Goal: Subscribe to service/newsletter

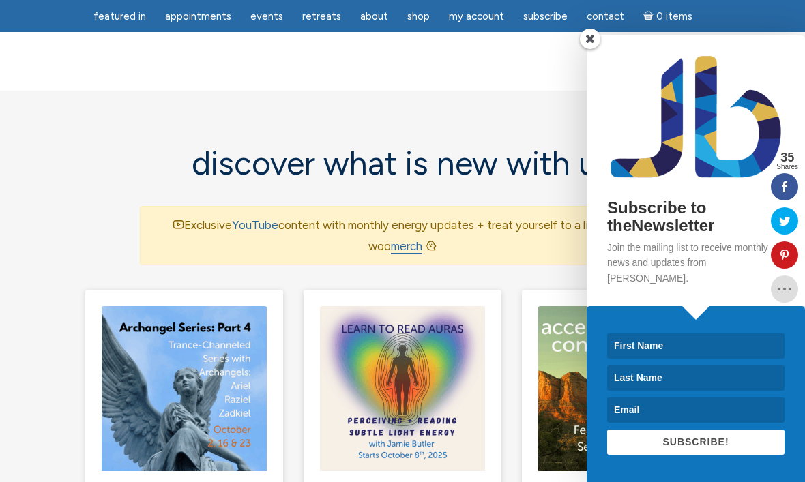
scroll to position [852, 0]
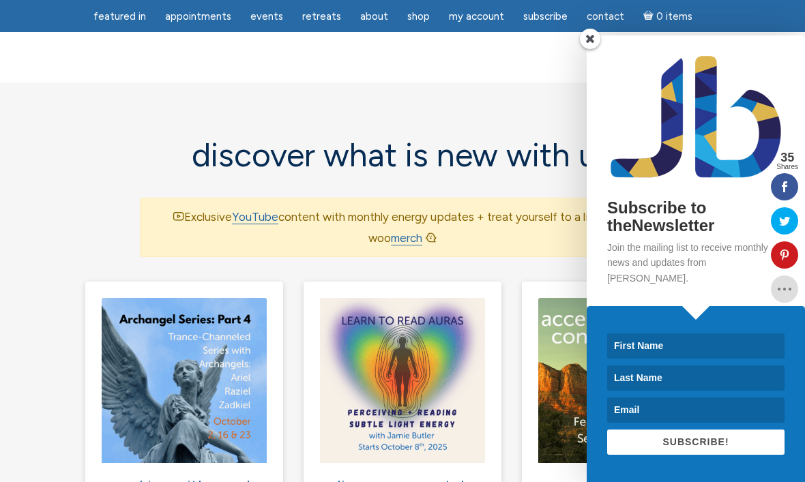
click at [721, 359] on input at bounding box center [695, 346] width 177 height 25
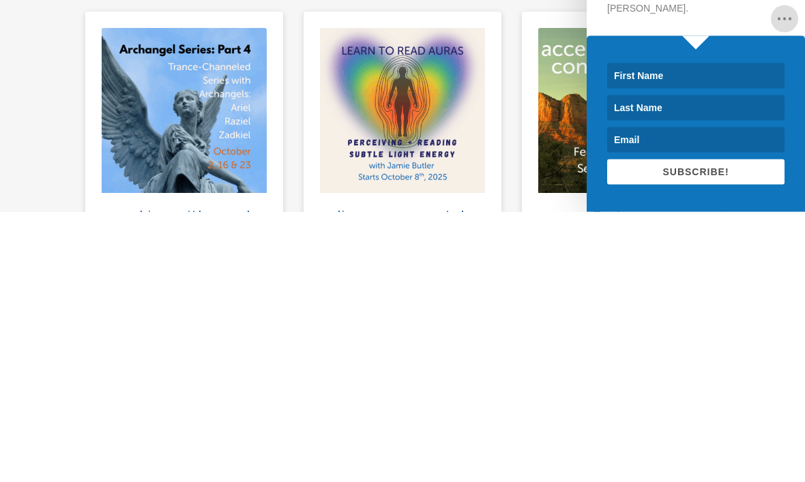
type input "Laura"
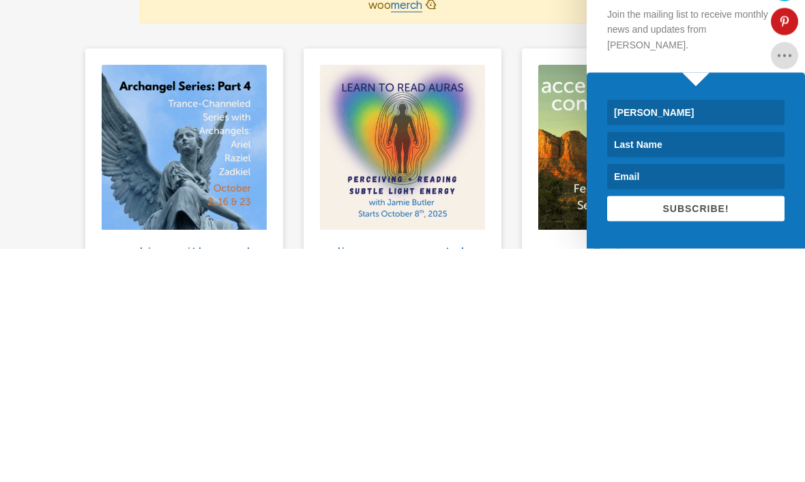
click at [686, 366] on input at bounding box center [695, 378] width 177 height 25
type input "Francis"
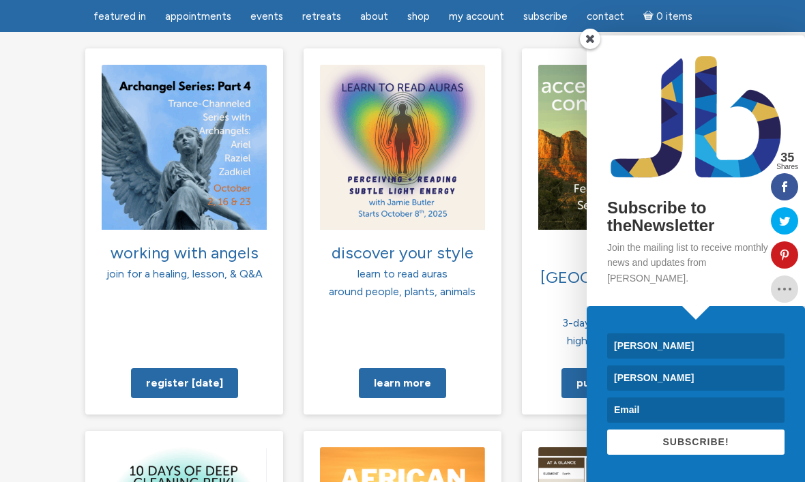
click at [657, 423] on input at bounding box center [695, 410] width 177 height 25
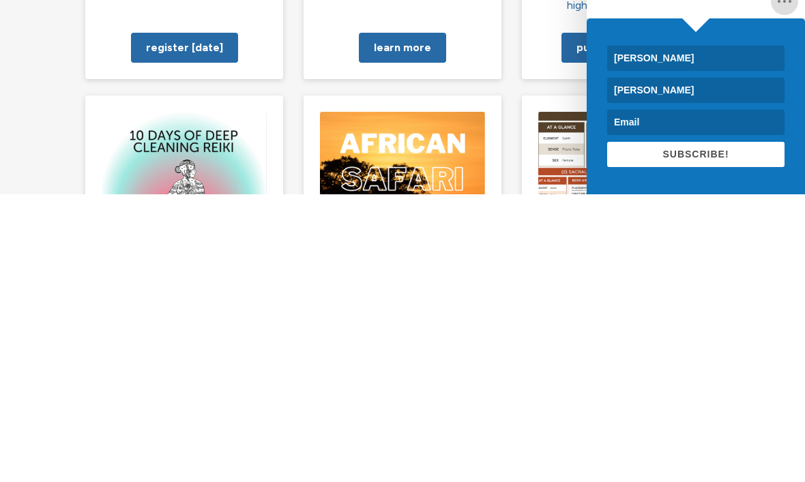
type input "lettertolaura@gmail.com"
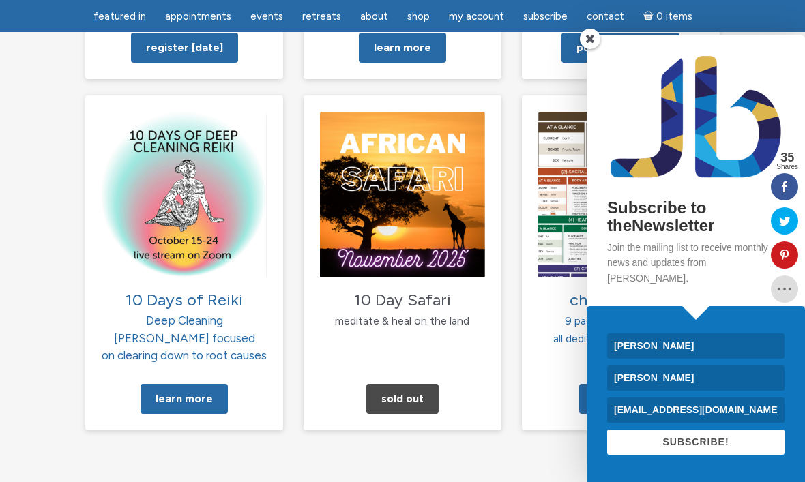
click at [715, 455] on button "SUBSCRIBE!" at bounding box center [695, 442] width 177 height 25
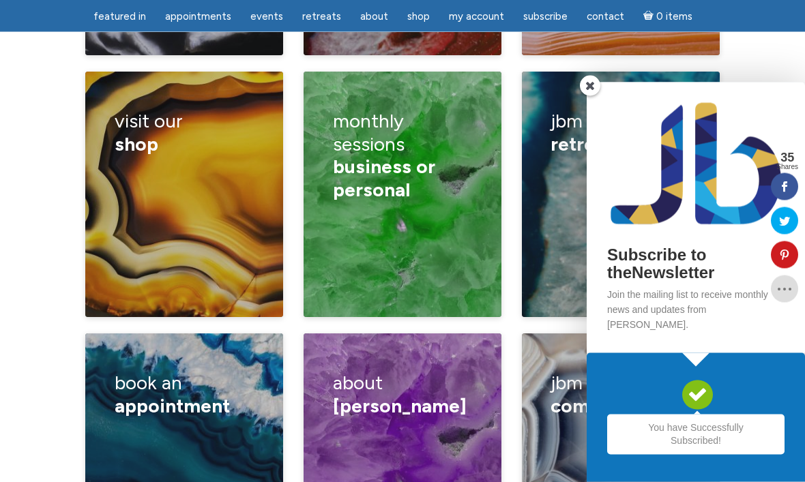
scroll to position [2229, 0]
click at [448, 427] on div "How I got here JB team featured in sharables" at bounding box center [403, 467] width 140 height 80
click at [168, 432] on link "How I got here" at bounding box center [133, 438] width 71 height 13
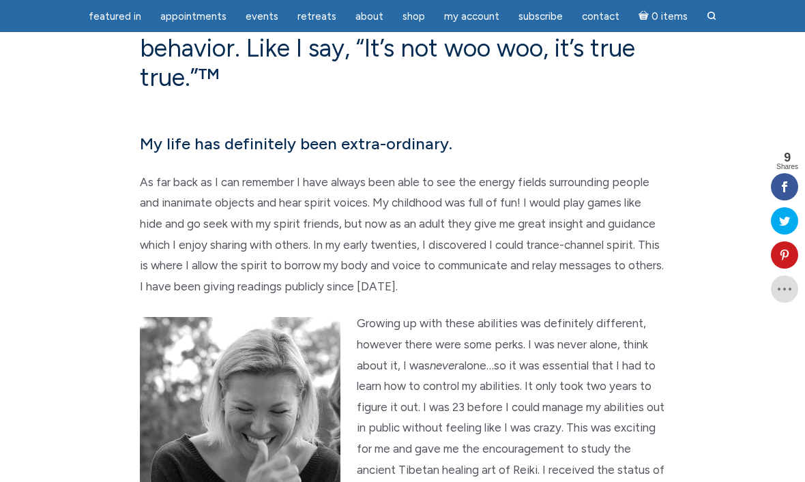
scroll to position [638, 0]
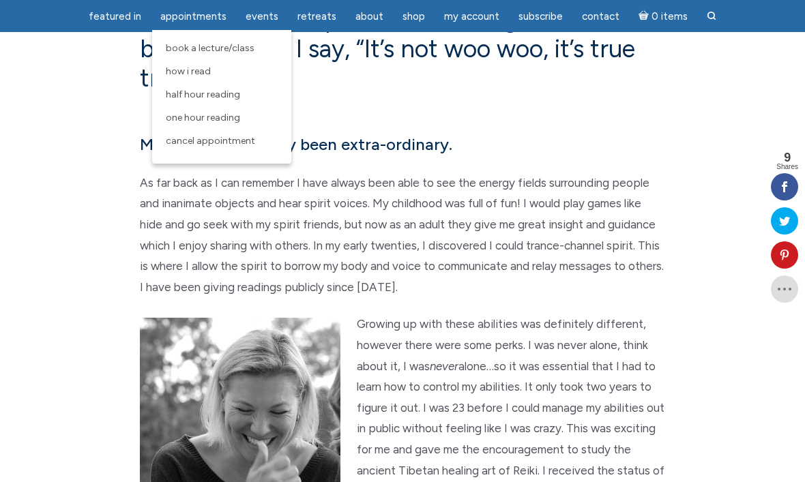
click at [196, 93] on span "Half Hour Reading" at bounding box center [203, 95] width 74 height 12
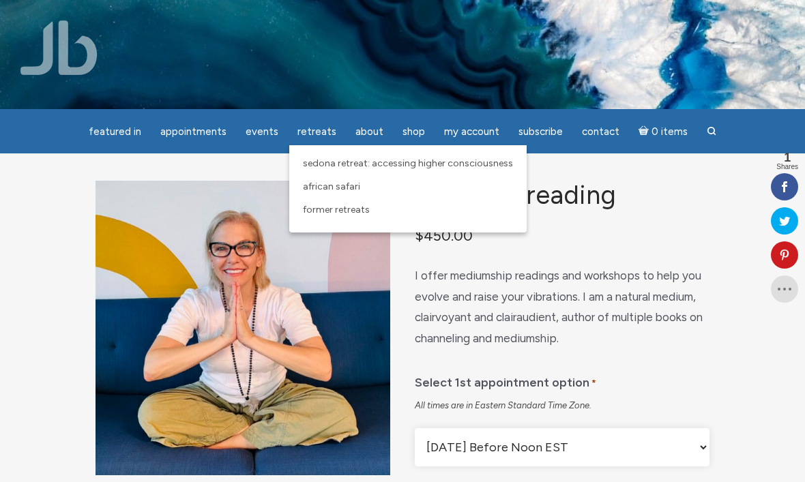
click at [391, 165] on span "Sedona Retreat: Accessing Higher Consciousness" at bounding box center [408, 164] width 210 height 12
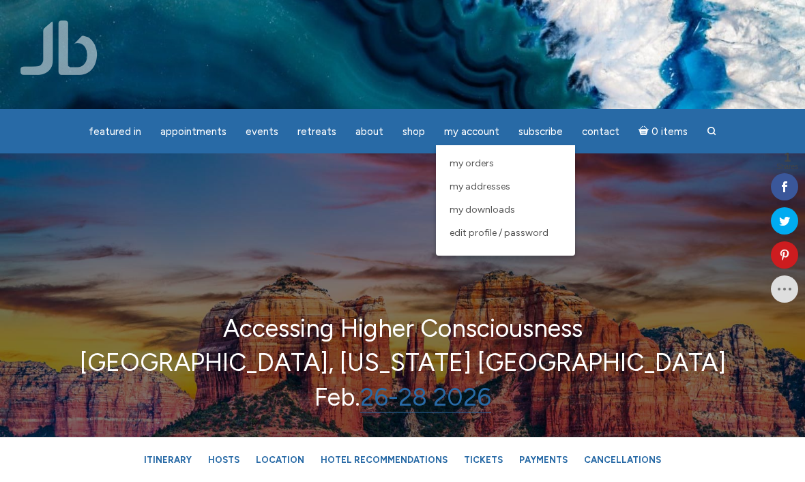
click at [84, 56] on img at bounding box center [58, 47] width 77 height 55
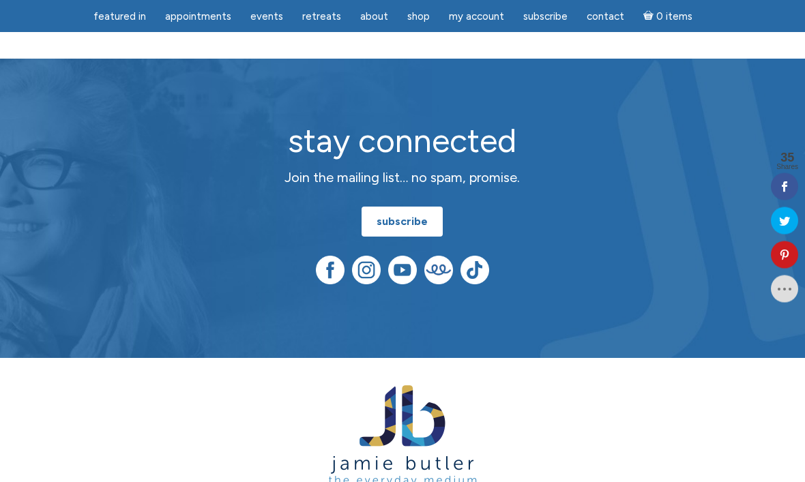
scroll to position [3603, 0]
click at [401, 256] on img at bounding box center [402, 270] width 29 height 29
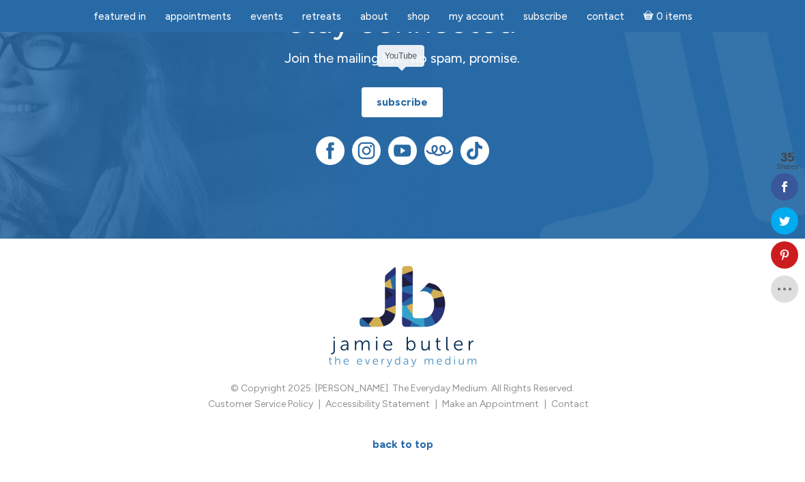
scroll to position [3722, 0]
